Goal: Information Seeking & Learning: Check status

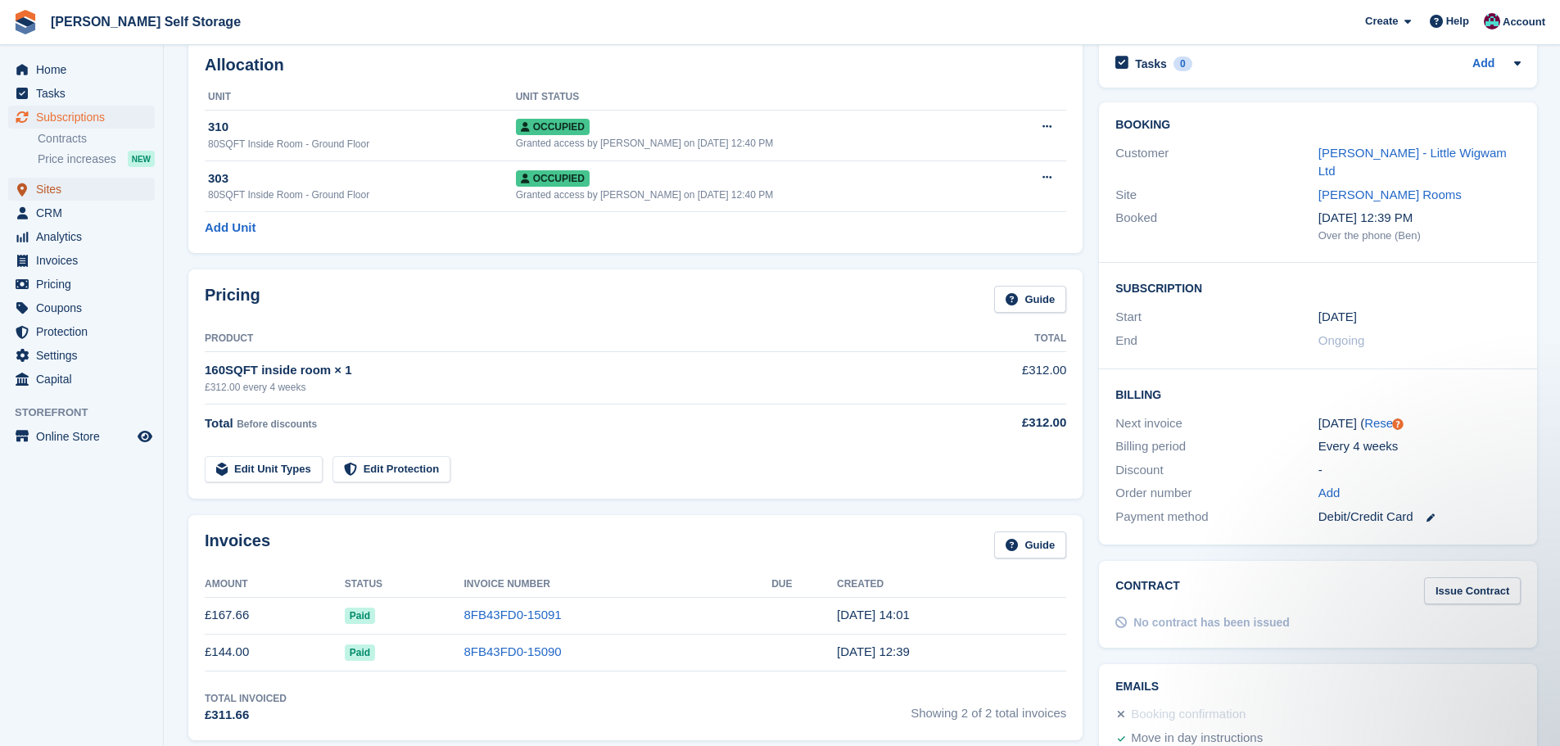
click at [17, 186] on icon "menu" at bounding box center [22, 190] width 10 height 14
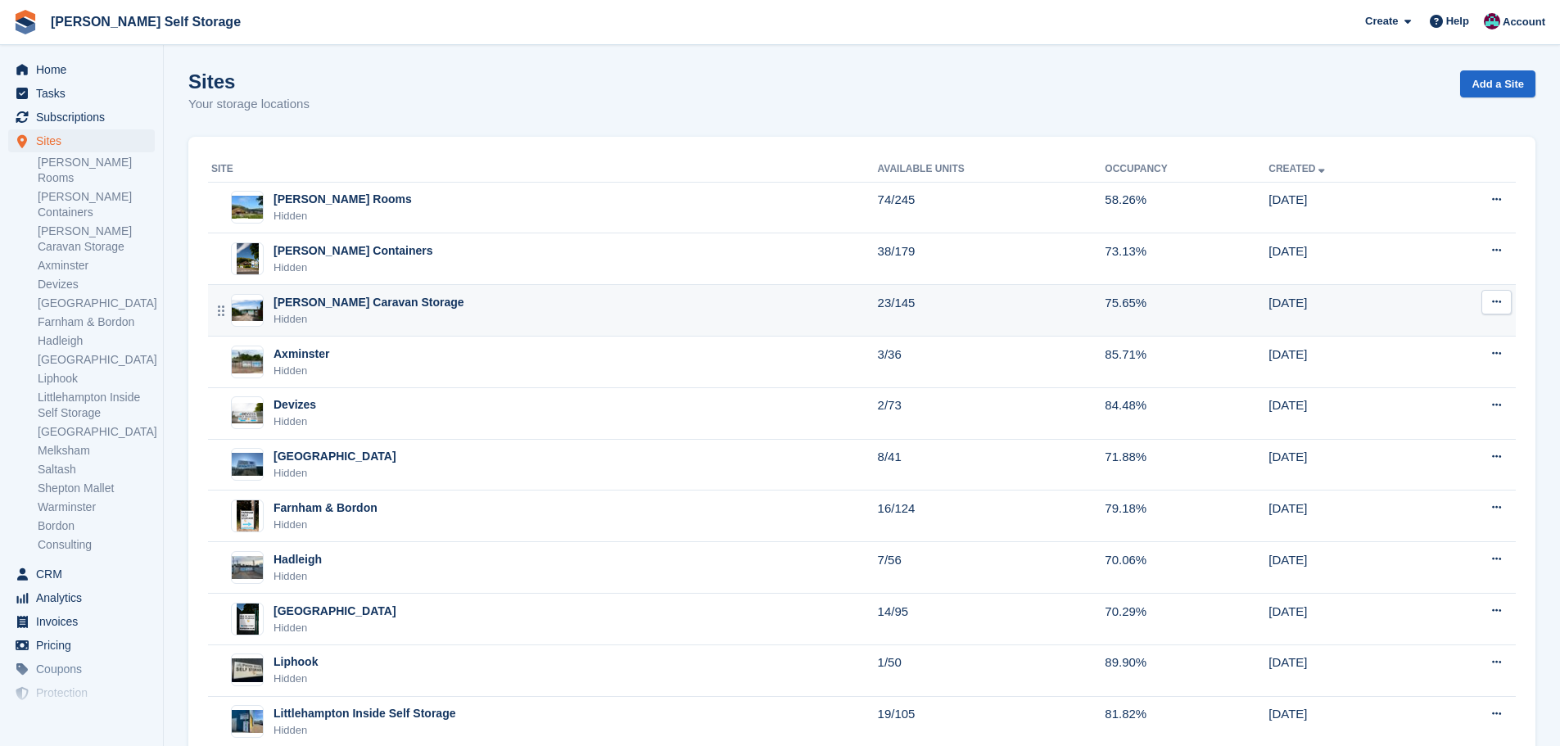
click at [387, 306] on div "[PERSON_NAME] Caravan Storage" at bounding box center [369, 302] width 191 height 17
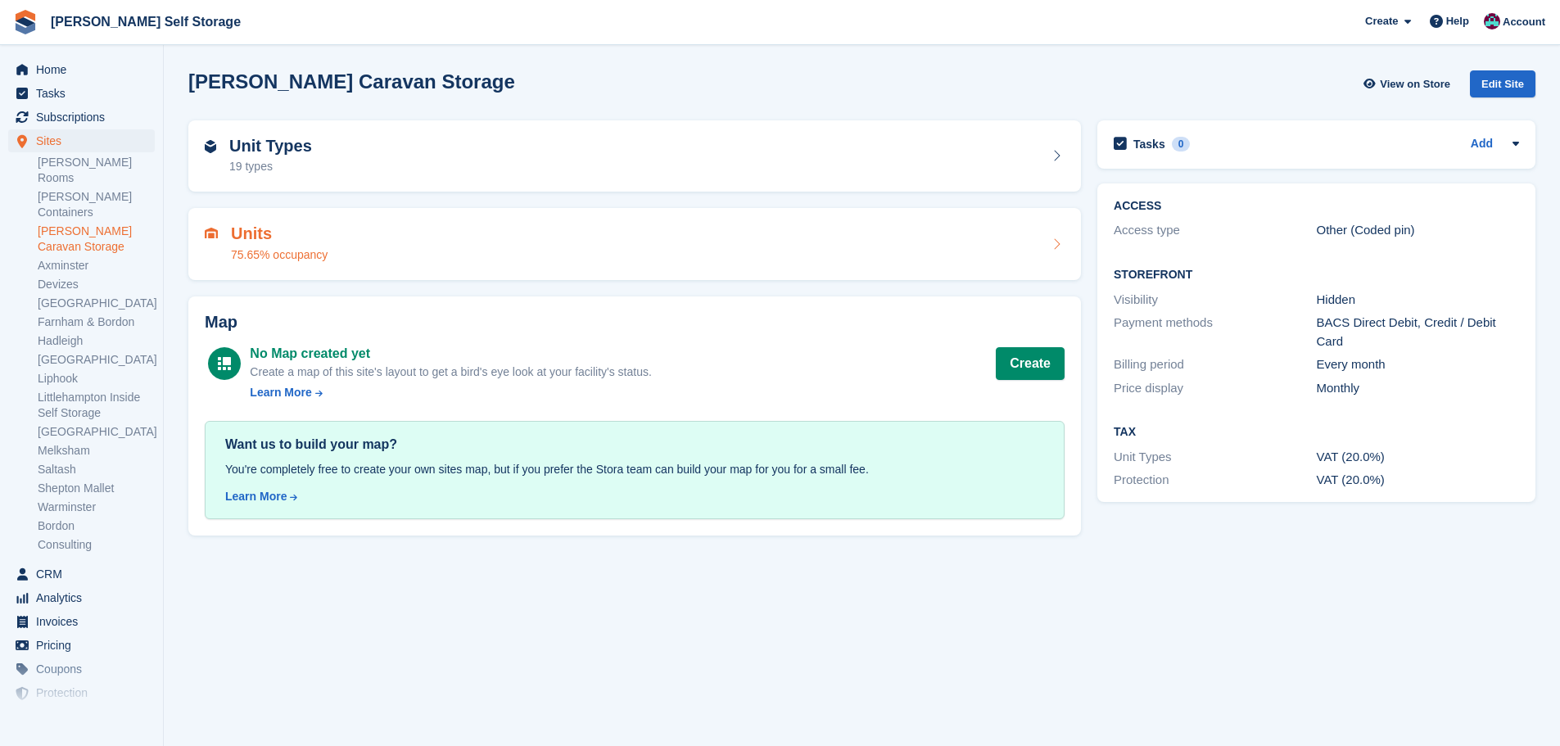
click at [414, 255] on div "Units 75.65% occupancy" at bounding box center [635, 243] width 860 height 39
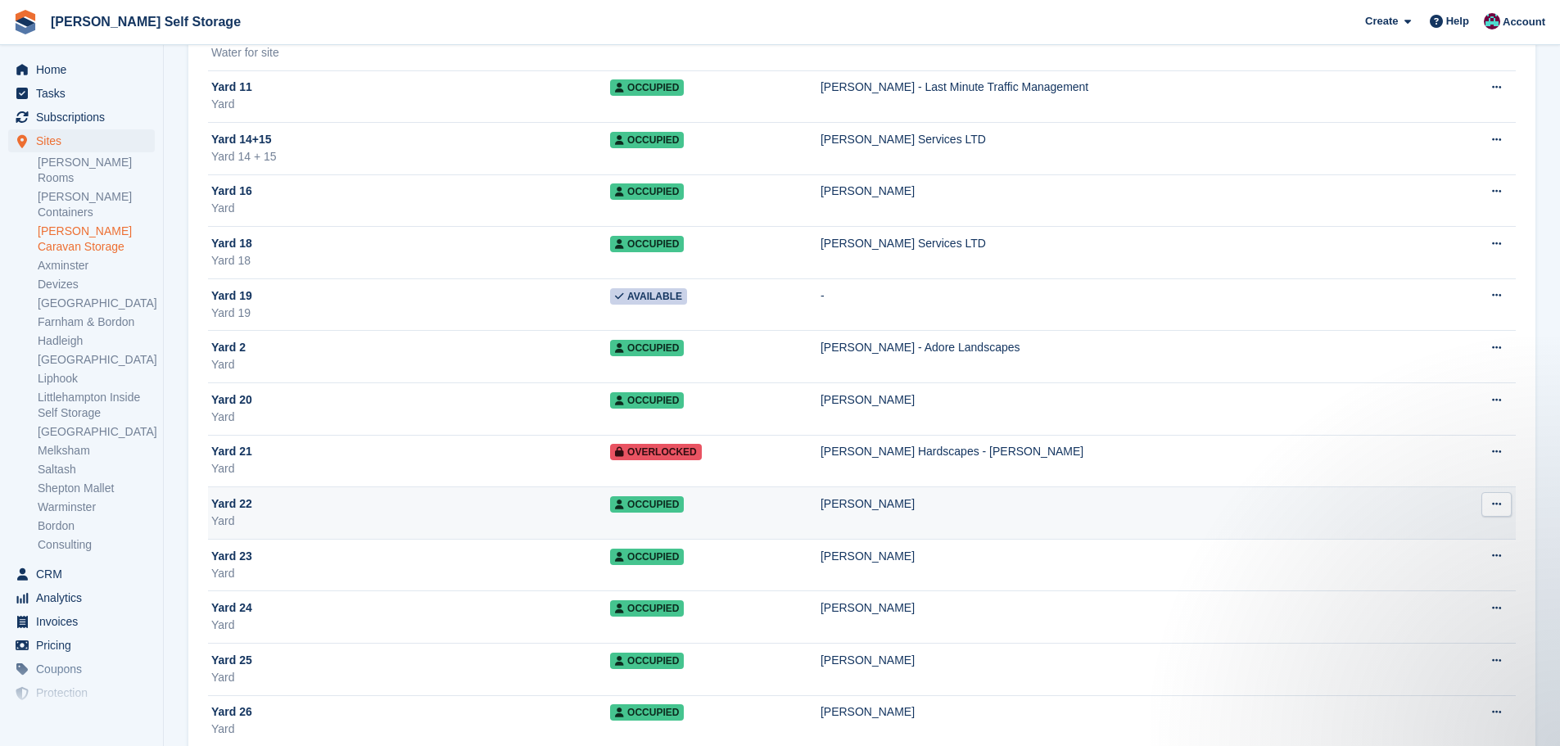
scroll to position [6640, 0]
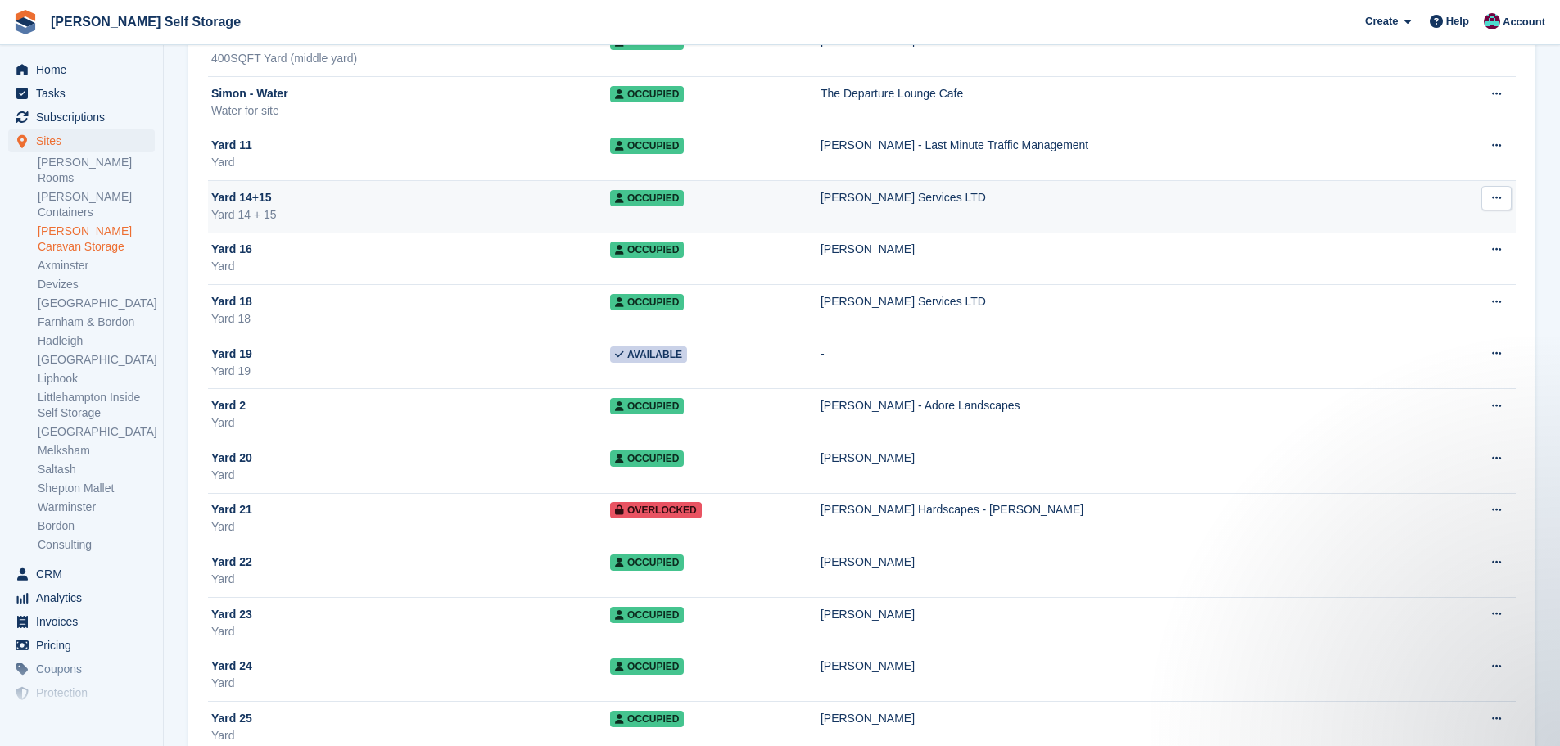
click at [739, 211] on td "Occupied" at bounding box center [715, 207] width 210 height 52
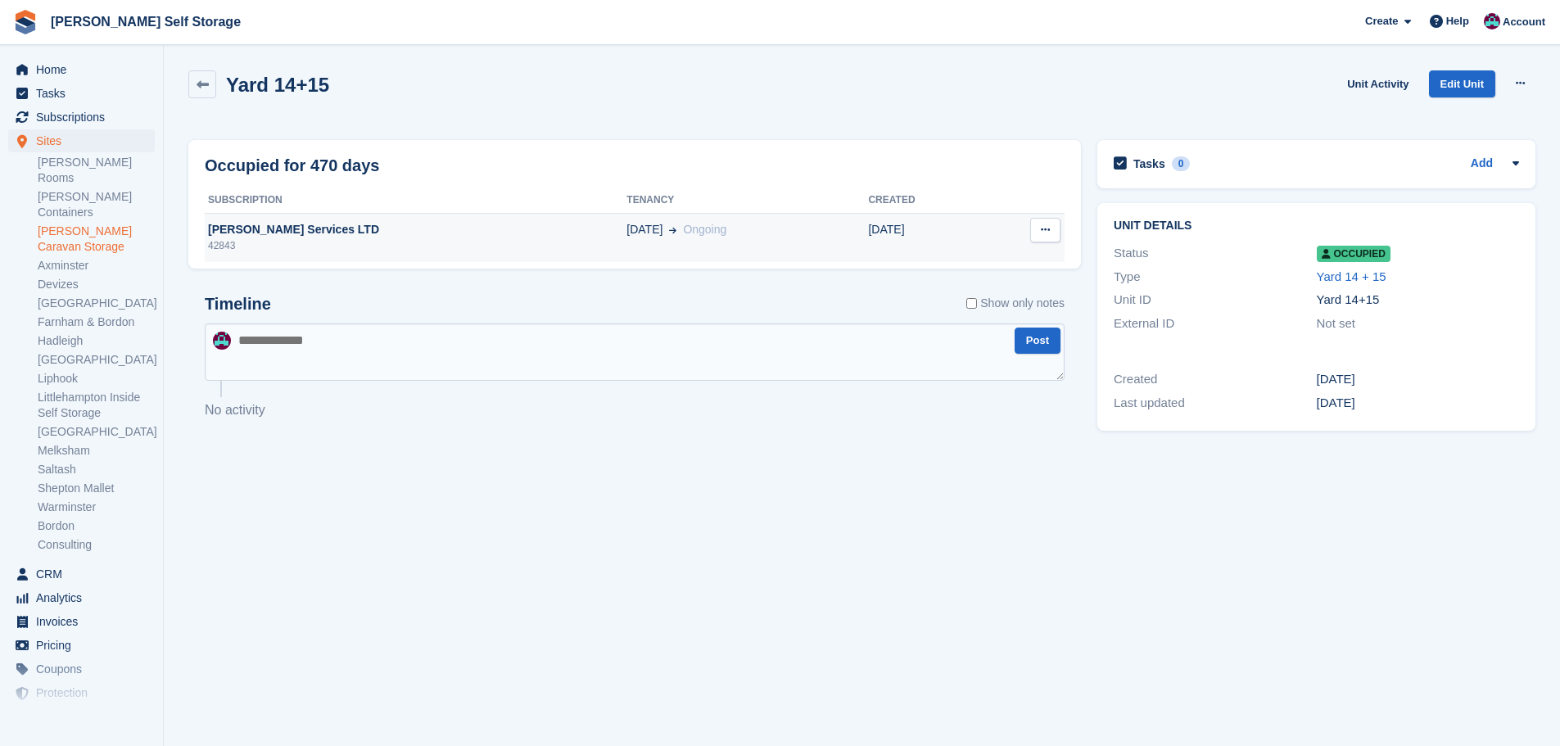
click at [707, 237] on div "[DATE] Ongoing" at bounding box center [747, 229] width 242 height 17
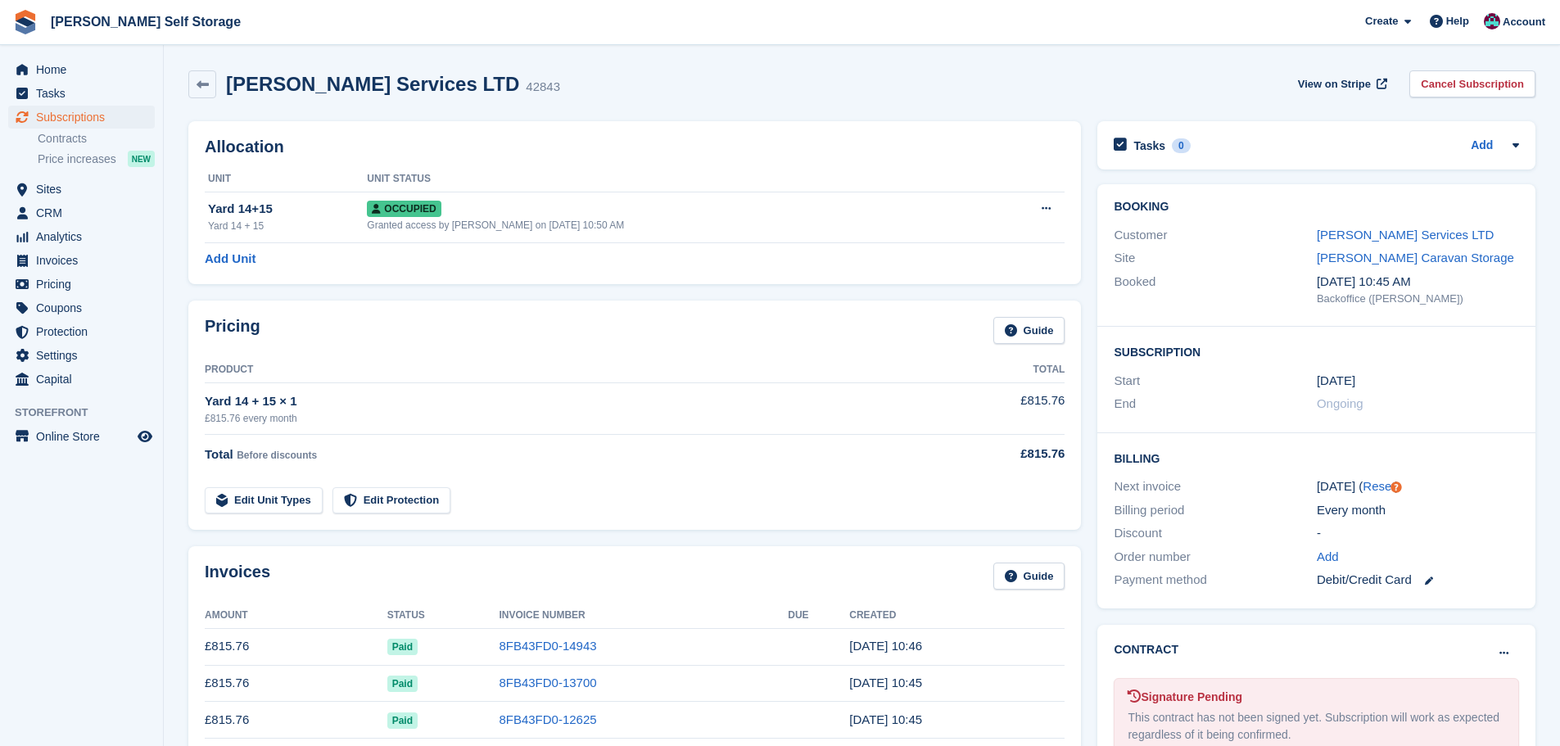
click at [1381, 244] on div "[PERSON_NAME] Services LTD" at bounding box center [1418, 235] width 202 height 19
click at [1381, 233] on link "[PERSON_NAME] Services LTD" at bounding box center [1405, 235] width 177 height 14
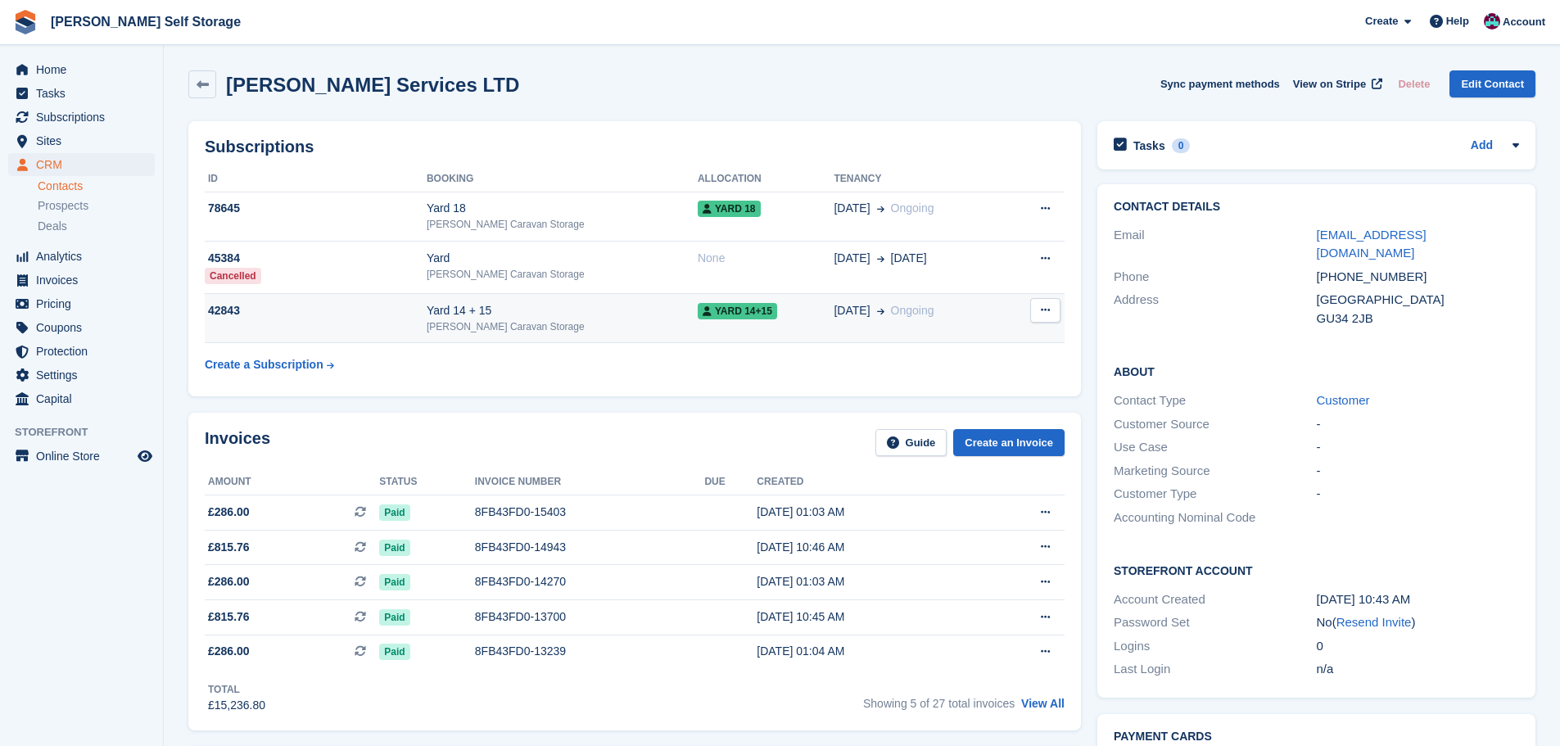
click at [557, 323] on div "[PERSON_NAME] Caravan Storage" at bounding box center [562, 326] width 271 height 15
